Goal: Information Seeking & Learning: Learn about a topic

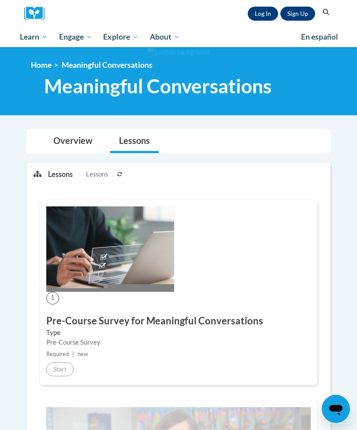
click at [35, 15] on img at bounding box center [37, 14] width 26 height 14
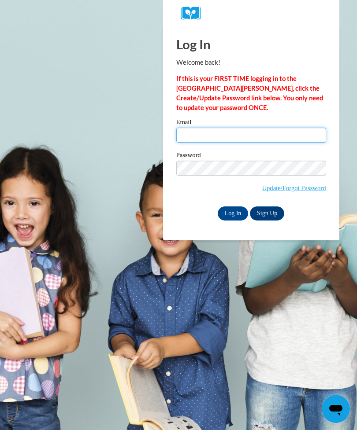
type input "arianaperkind@gmail.com"
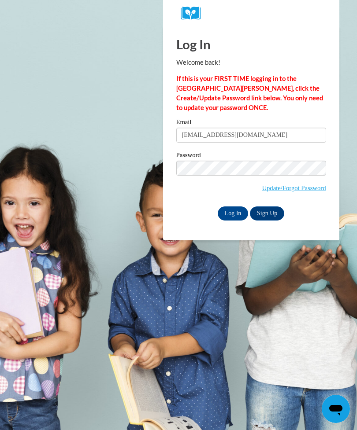
click at [232, 213] on input "Log In" at bounding box center [233, 213] width 31 height 14
click at [222, 213] on input "Log In" at bounding box center [233, 213] width 31 height 14
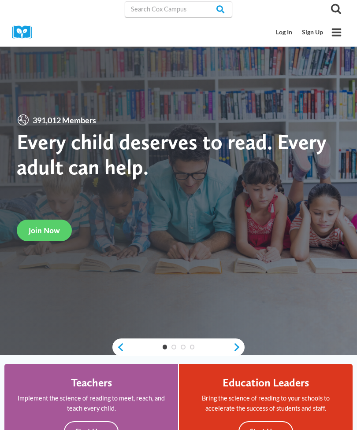
click at [287, 35] on link "Log In" at bounding box center [284, 32] width 26 height 16
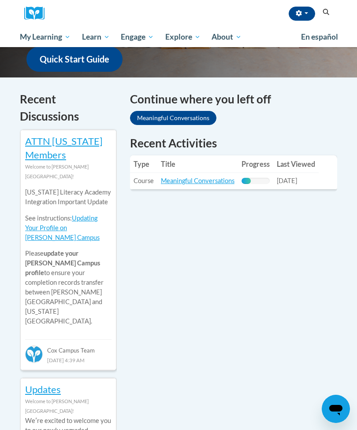
scroll to position [261, 0]
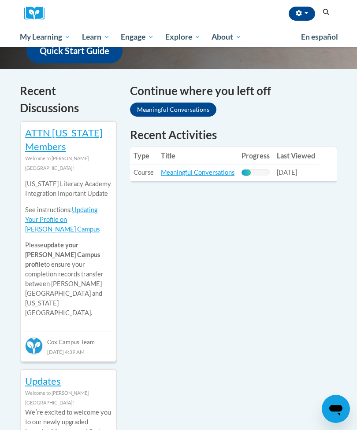
click at [182, 169] on link "Meaningful Conversations" at bounding box center [198, 172] width 74 height 7
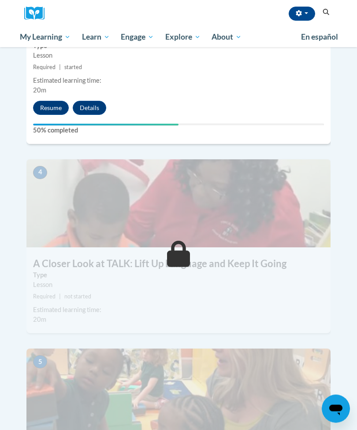
scroll to position [796, 0]
click at [43, 101] on button "Resume" at bounding box center [51, 108] width 36 height 14
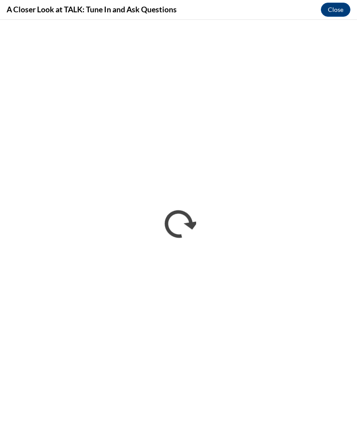
scroll to position [0, 0]
